Goal: Contribute content: Contribute content

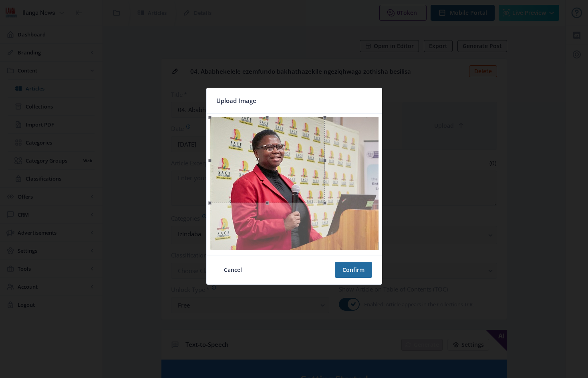
drag, startPoint x: 381, startPoint y: 182, endPoint x: 325, endPoint y: 183, distance: 56.1
click at [327, 183] on span at bounding box center [325, 159] width 9 height 77
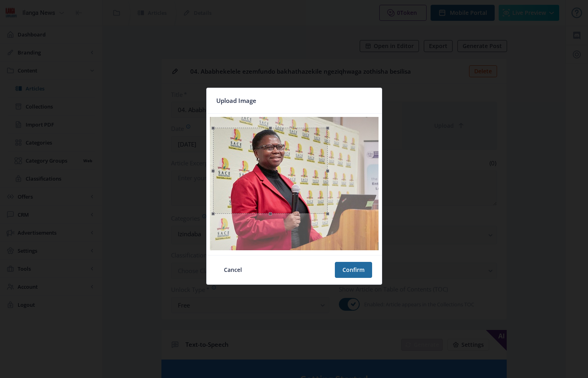
drag, startPoint x: 309, startPoint y: 170, endPoint x: 312, endPoint y: 180, distance: 11.3
click at [312, 180] on div at bounding box center [270, 171] width 115 height 86
drag, startPoint x: 215, startPoint y: 174, endPoint x: 231, endPoint y: 176, distance: 15.7
click at [231, 176] on span at bounding box center [228, 164] width 9 height 65
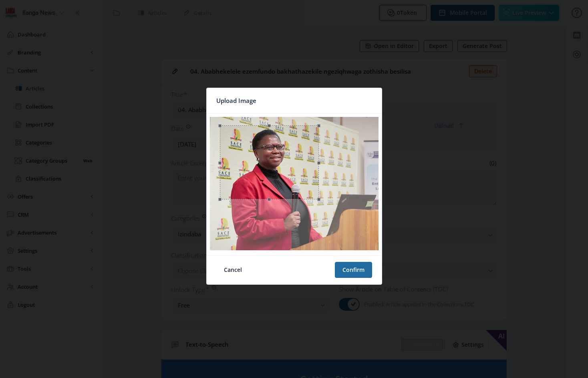
drag, startPoint x: 312, startPoint y: 176, endPoint x: 303, endPoint y: 174, distance: 9.1
click at [303, 174] on div at bounding box center [269, 162] width 99 height 74
click at [358, 268] on button "Confirm" at bounding box center [353, 270] width 37 height 16
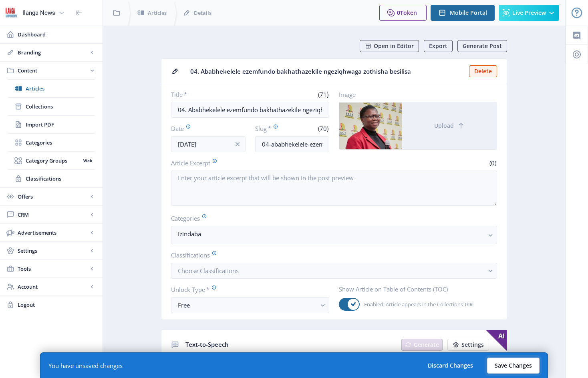
click at [515, 366] on button "Save Changes" at bounding box center [513, 366] width 52 height 16
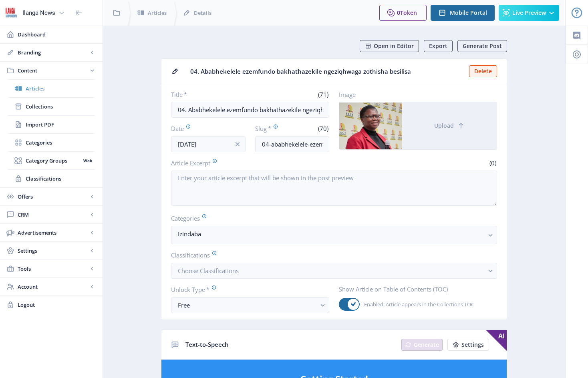
click at [44, 89] on span "Articles" at bounding box center [60, 89] width 69 height 8
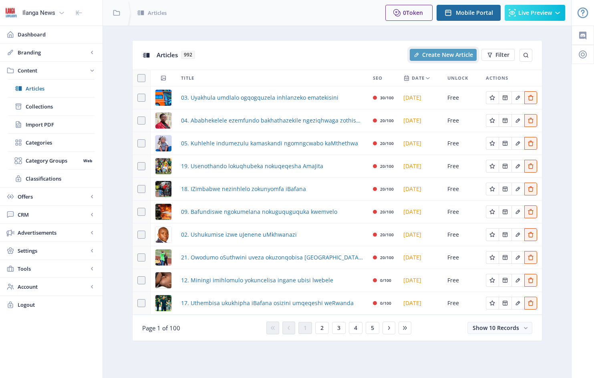
click at [458, 53] on span "Create New Article" at bounding box center [447, 55] width 51 height 6
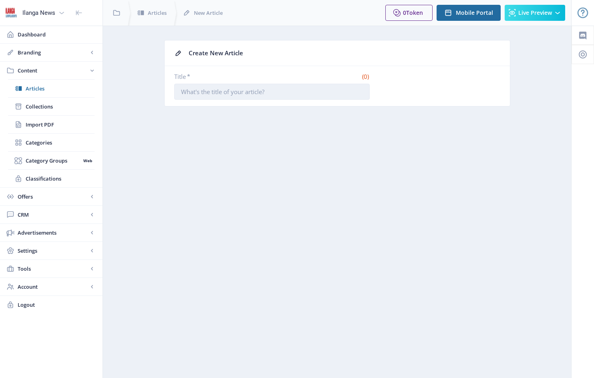
click at [185, 95] on input "Title *" at bounding box center [272, 92] width 196 height 16
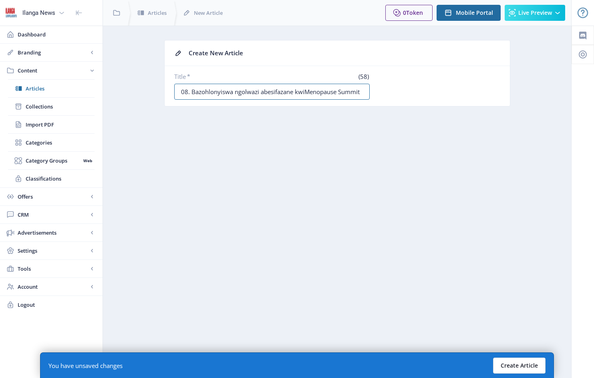
type input "08. Bazohlonyiswa ngolwazi abesifazane kwiMenopause Summit"
click at [513, 365] on button "Create Article" at bounding box center [519, 366] width 52 height 16
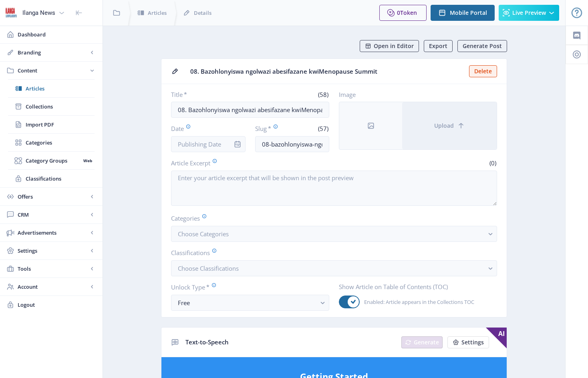
click at [230, 143] on div at bounding box center [238, 144] width 16 height 16
click at [232, 141] on div at bounding box center [238, 144] width 16 height 16
click at [234, 140] on div at bounding box center [238, 144] width 16 height 16
click at [240, 139] on div at bounding box center [238, 144] width 16 height 16
click at [244, 141] on div at bounding box center [238, 144] width 16 height 16
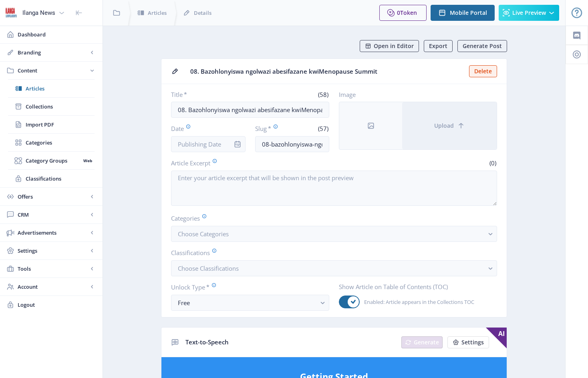
click at [234, 148] on icon "info" at bounding box center [238, 144] width 8 height 8
click at [226, 146] on input "Date" at bounding box center [208, 144] width 75 height 16
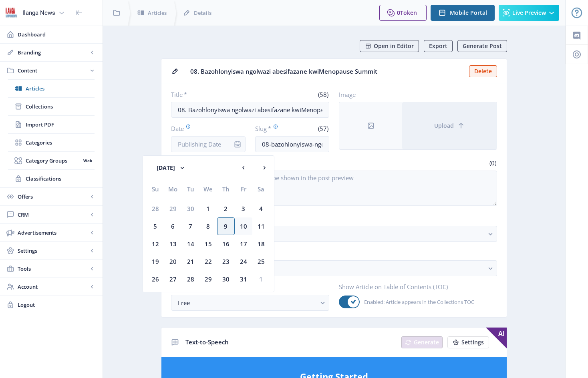
click at [246, 229] on div "10" at bounding box center [244, 227] width 18 height 18
type input "[DATE]"
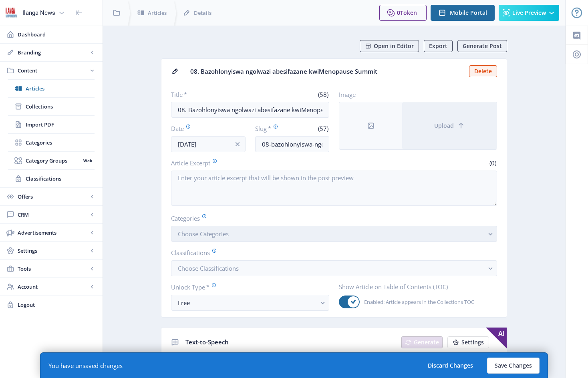
click at [242, 240] on button "Choose Categories" at bounding box center [334, 234] width 326 height 16
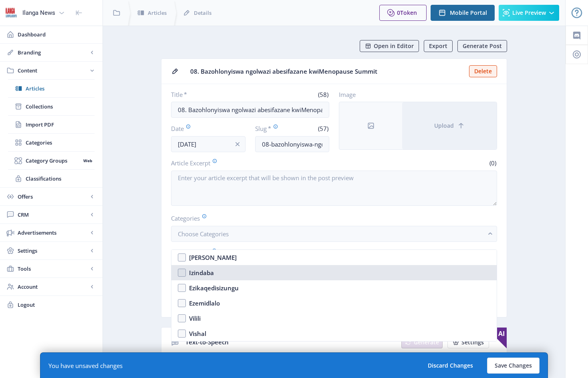
click at [186, 274] on nb-option "Izindaba" at bounding box center [334, 272] width 325 height 15
checkbox input "true"
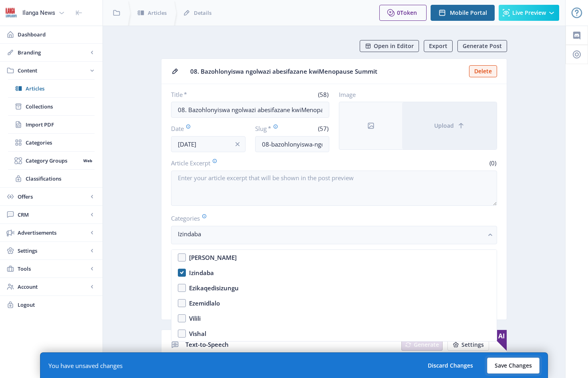
click at [519, 367] on button "Save Changes" at bounding box center [513, 366] width 52 height 16
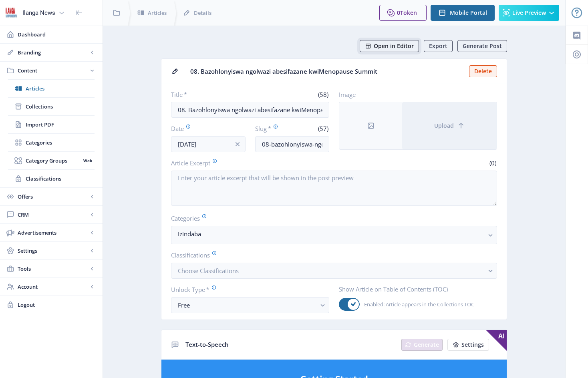
click at [394, 46] on span "Open in Editor" at bounding box center [394, 46] width 40 height 6
